Goal: Task Accomplishment & Management: Manage account settings

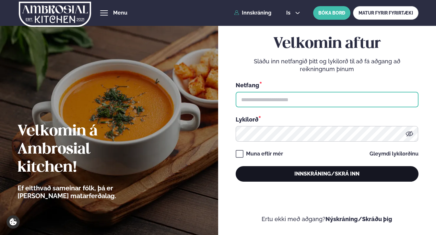
type input "**********"
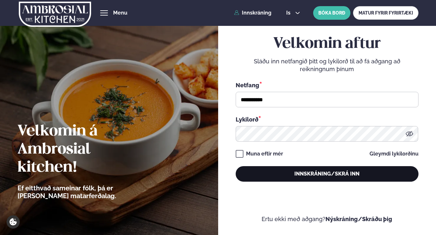
click at [327, 175] on button "Innskráning/Skrá inn" at bounding box center [326, 174] width 183 height 16
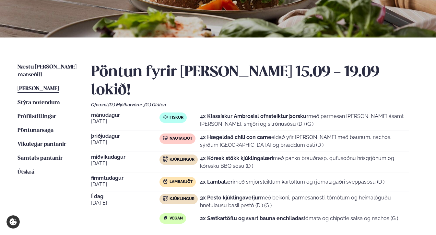
scroll to position [108, 0]
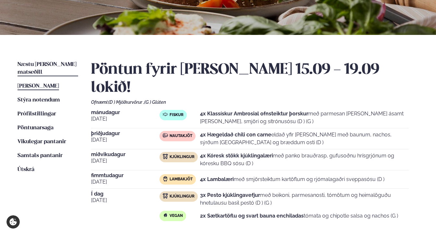
click at [46, 67] on span "Næstu [PERSON_NAME] matseðill" at bounding box center [46, 68] width 59 height 13
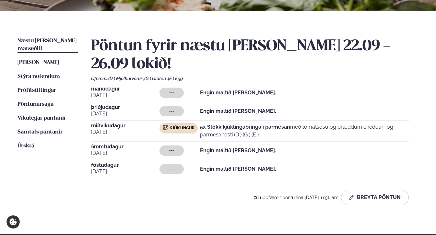
scroll to position [137, 0]
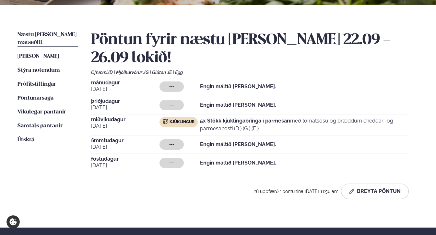
click at [101, 80] on span "mánudagur" at bounding box center [125, 82] width 68 height 5
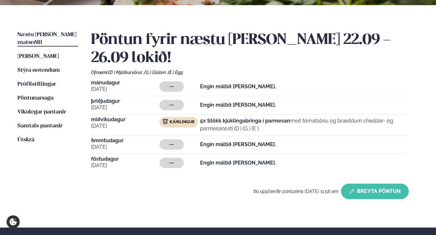
click at [393, 184] on button "Breyta Pöntun" at bounding box center [375, 192] width 68 height 16
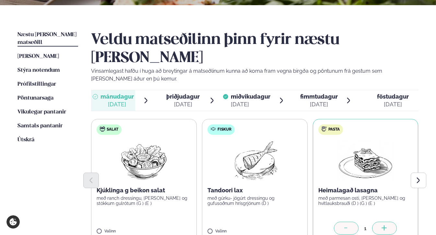
click at [385, 226] on icon at bounding box center [384, 229] width 6 height 6
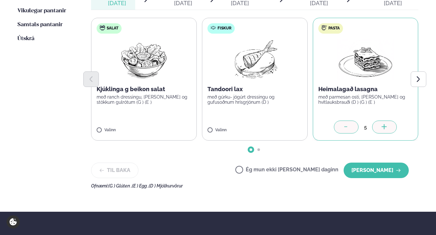
scroll to position [257, 0]
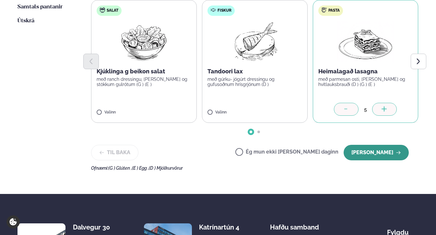
click at [378, 145] on button "[PERSON_NAME]" at bounding box center [375, 153] width 65 height 16
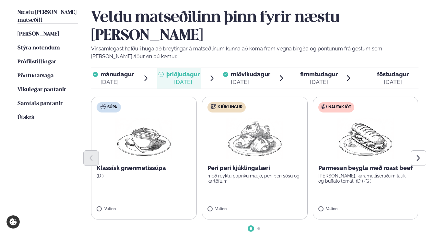
scroll to position [143, 0]
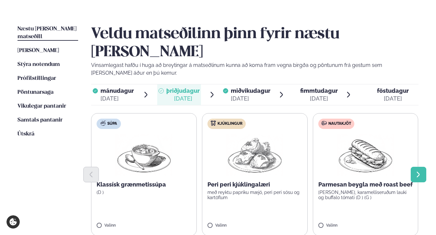
click at [416, 171] on icon "Next slide" at bounding box center [417, 174] width 7 height 7
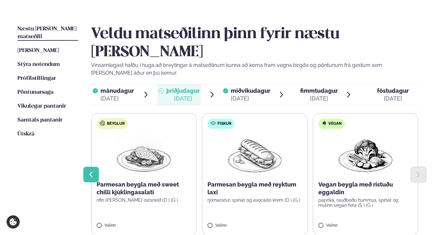
click at [90, 172] on icon "Previous slide" at bounding box center [91, 175] width 3 height 6
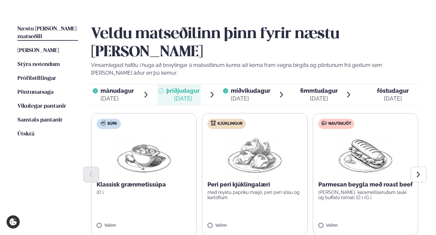
click at [210, 204] on label "Kjúklingur Peri peri kjúklingalæri með reyktu papriku mæjó, peri peri sósu og k…" at bounding box center [255, 174] width 106 height 123
click at [273, 220] on icon at bounding box center [273, 223] width 6 height 6
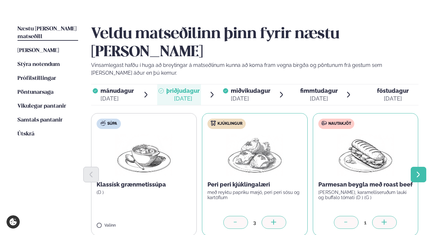
click at [415, 171] on icon "Next slide" at bounding box center [417, 174] width 7 height 7
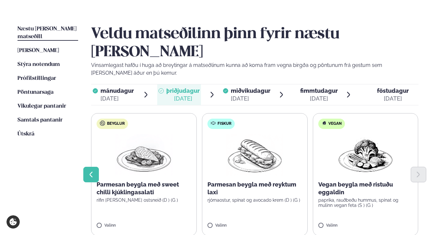
click at [96, 167] on button "Previous slide" at bounding box center [91, 175] width 16 height 16
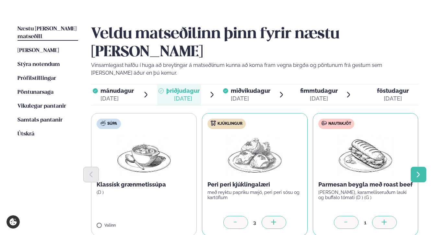
click at [418, 172] on icon "Next slide" at bounding box center [417, 175] width 3 height 6
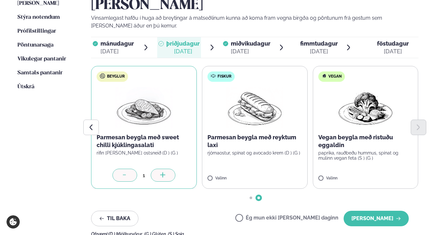
scroll to position [215, 0]
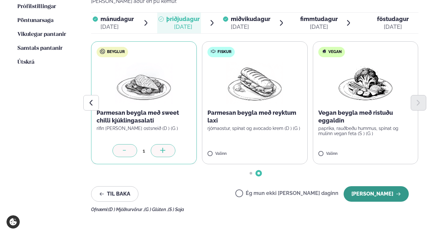
click at [375, 187] on button "[PERSON_NAME]" at bounding box center [375, 195] width 65 height 16
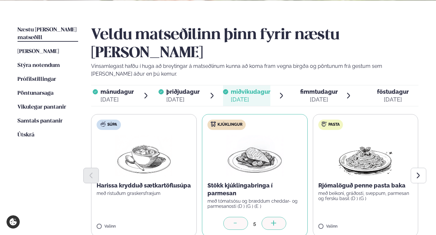
scroll to position [143, 0]
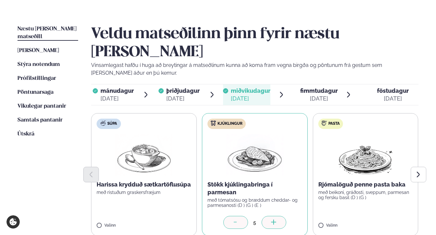
click at [305, 95] on div "[DATE]" at bounding box center [319, 99] width 38 height 8
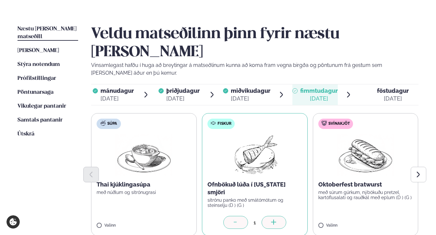
click at [278, 216] on div at bounding box center [273, 222] width 25 height 13
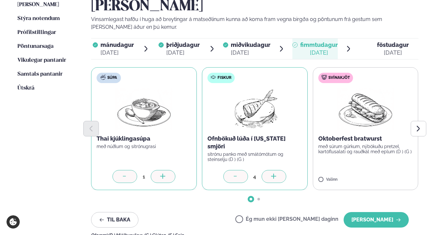
scroll to position [189, 0]
click at [375, 212] on button "[PERSON_NAME]" at bounding box center [375, 220] width 65 height 16
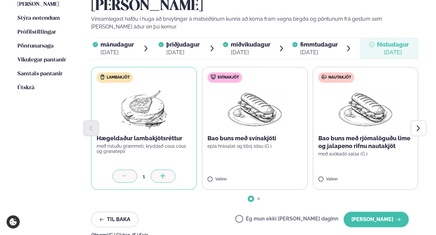
click at [157, 170] on div at bounding box center [163, 176] width 25 height 13
click at [377, 212] on button "[PERSON_NAME]" at bounding box center [375, 220] width 65 height 16
